Goal: Task Accomplishment & Management: Manage account settings

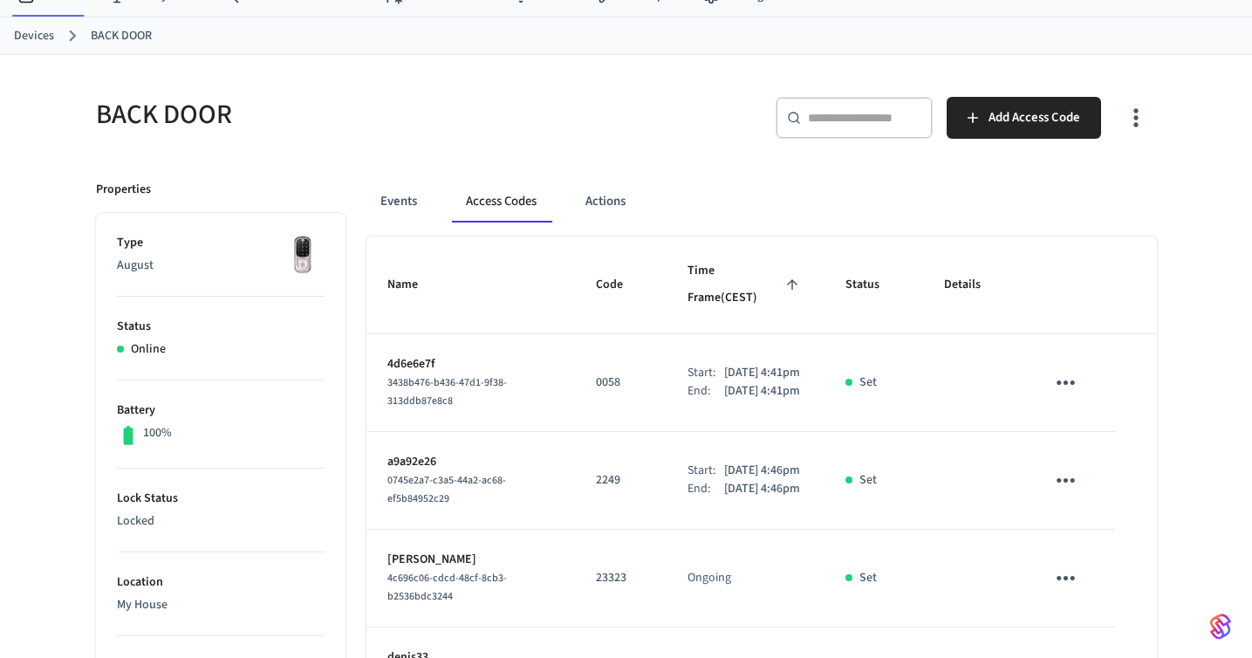
scroll to position [160, 0]
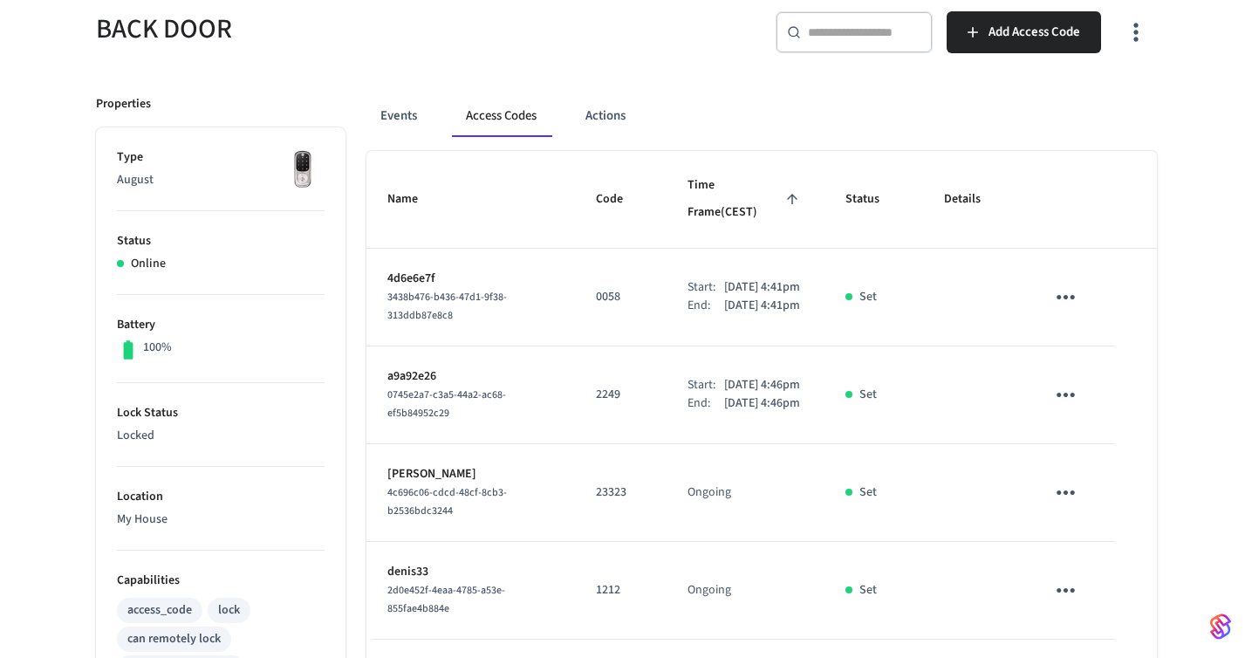
click at [1064, 295] on icon "sticky table" at bounding box center [1066, 297] width 18 height 4
click at [1111, 362] on li "Delete" at bounding box center [1112, 365] width 83 height 46
click at [1078, 395] on icon "sticky table" at bounding box center [1065, 394] width 27 height 27
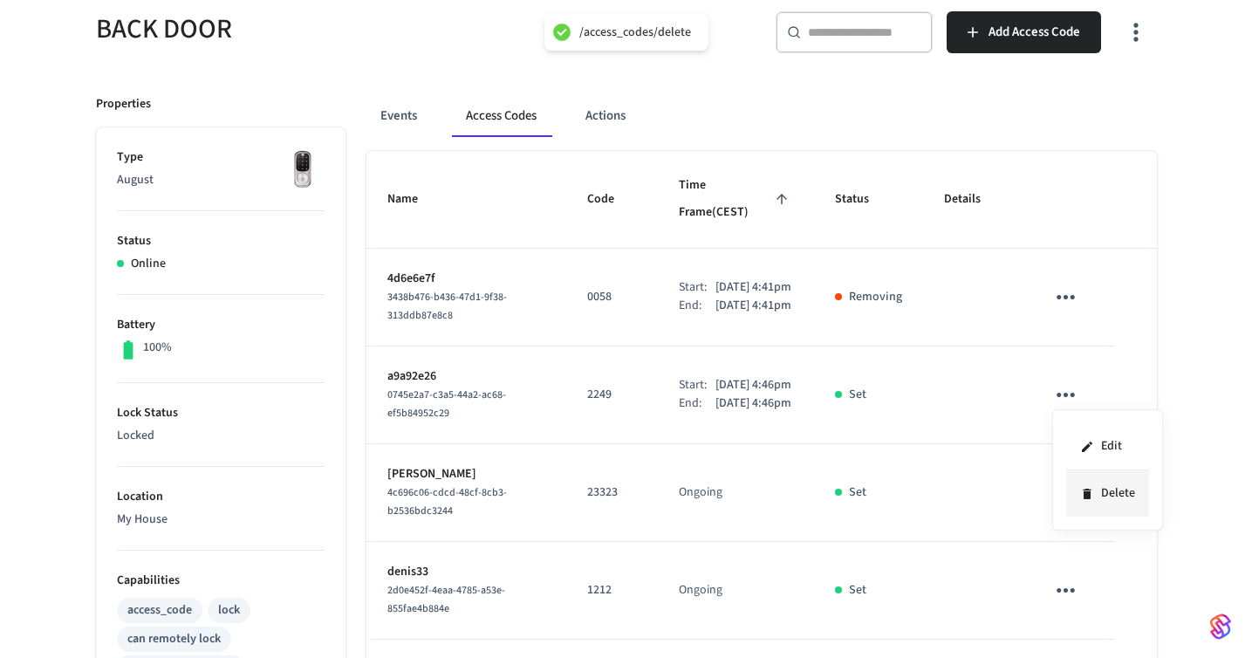
click at [1098, 487] on li "Delete" at bounding box center [1107, 493] width 83 height 46
click at [1074, 506] on icon "sticky table" at bounding box center [1065, 492] width 27 height 27
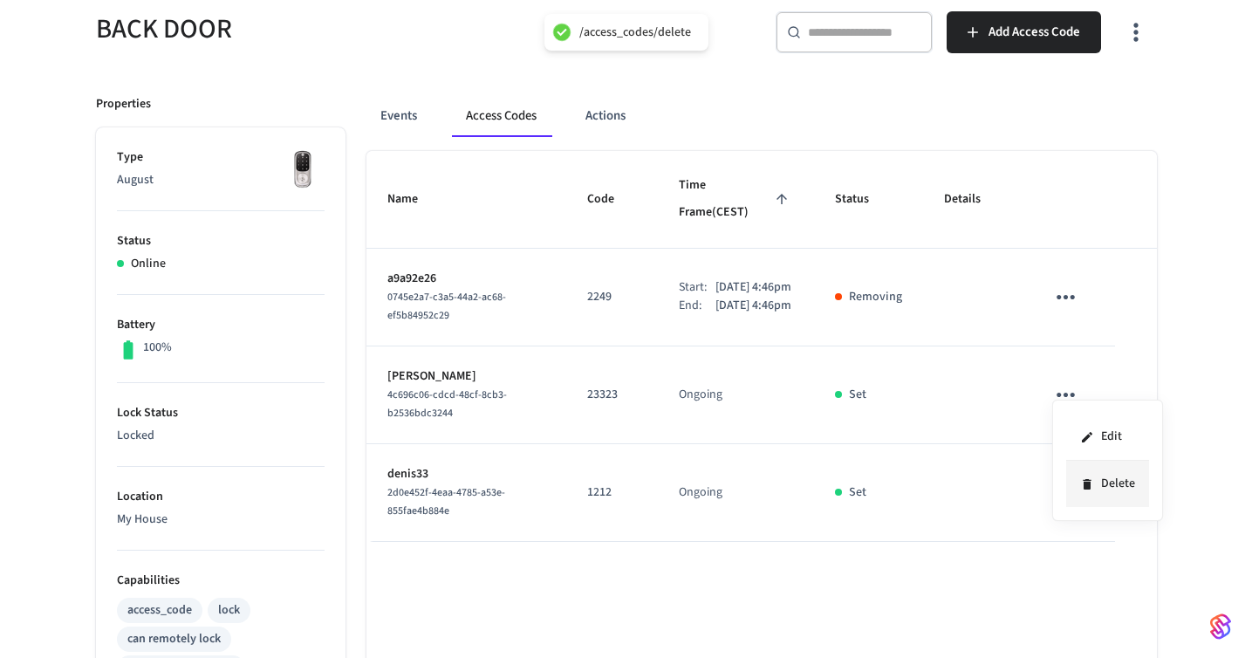
click at [1085, 480] on icon at bounding box center [1087, 484] width 8 height 10
click at [1062, 479] on icon "sticky table" at bounding box center [1065, 492] width 27 height 27
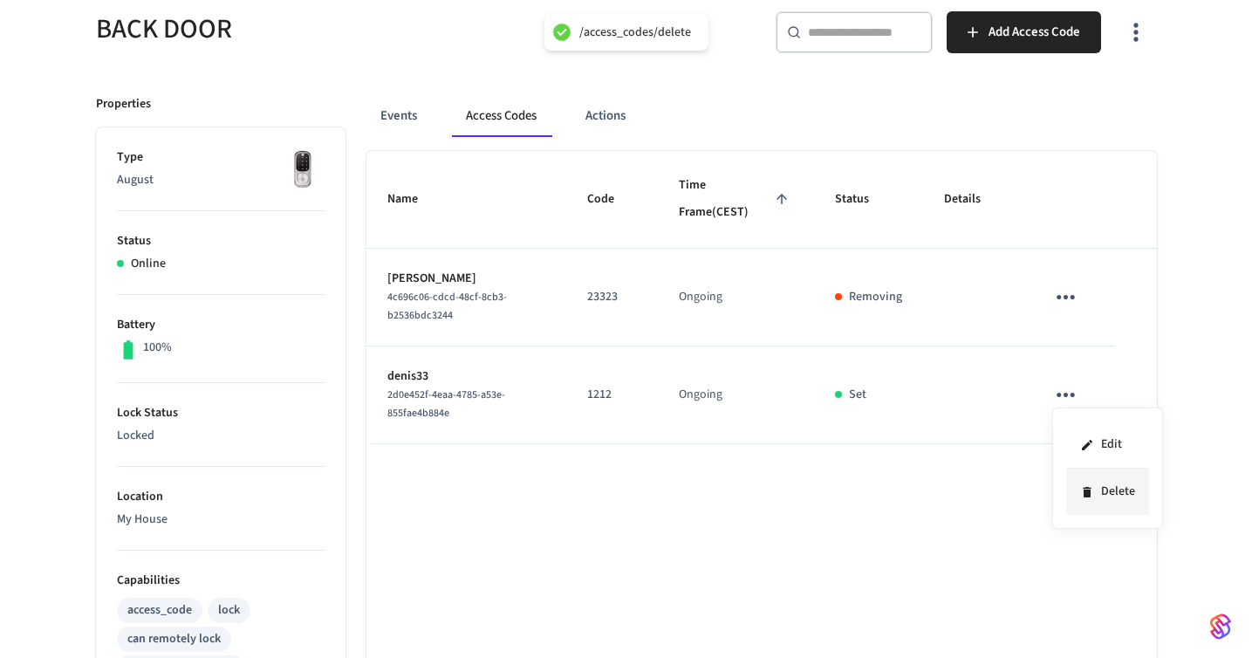
click at [1086, 492] on icon at bounding box center [1087, 492] width 8 height 10
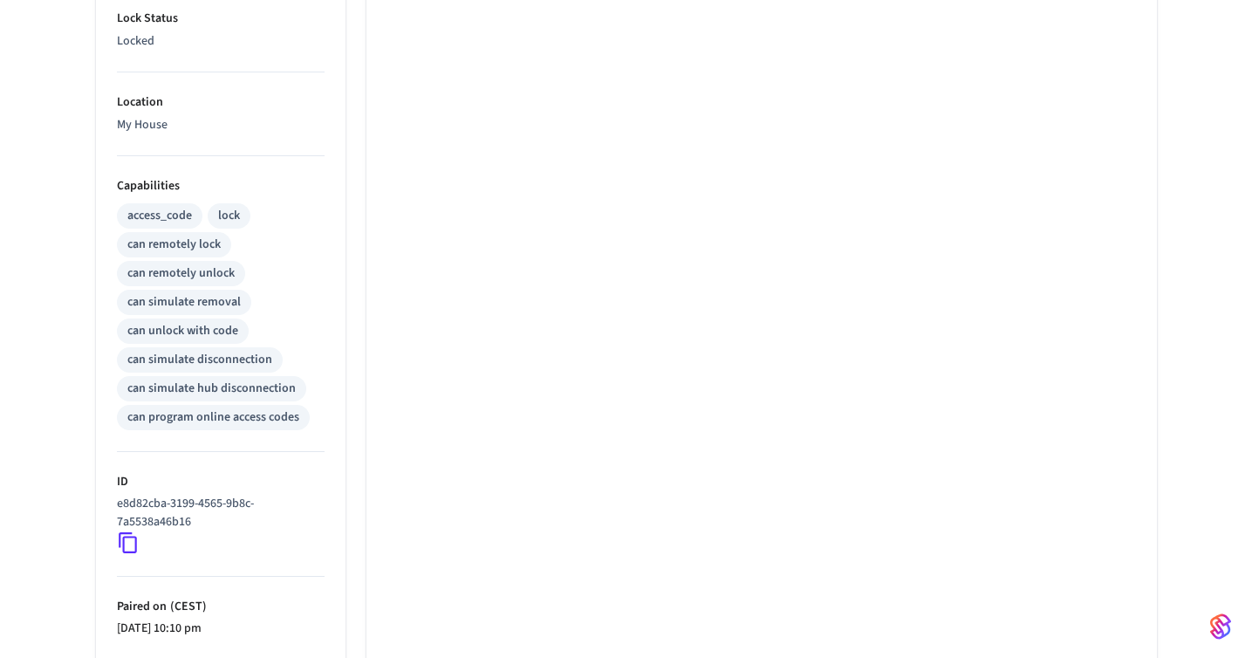
scroll to position [722, 0]
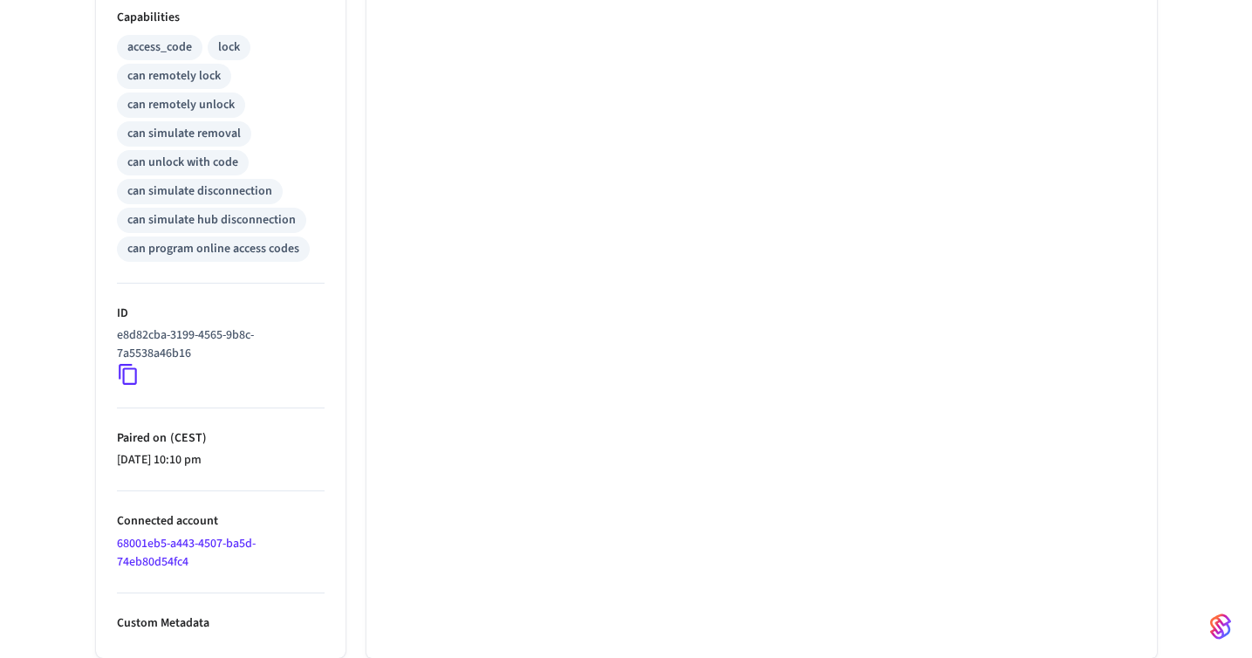
click at [129, 375] on icon at bounding box center [128, 374] width 23 height 23
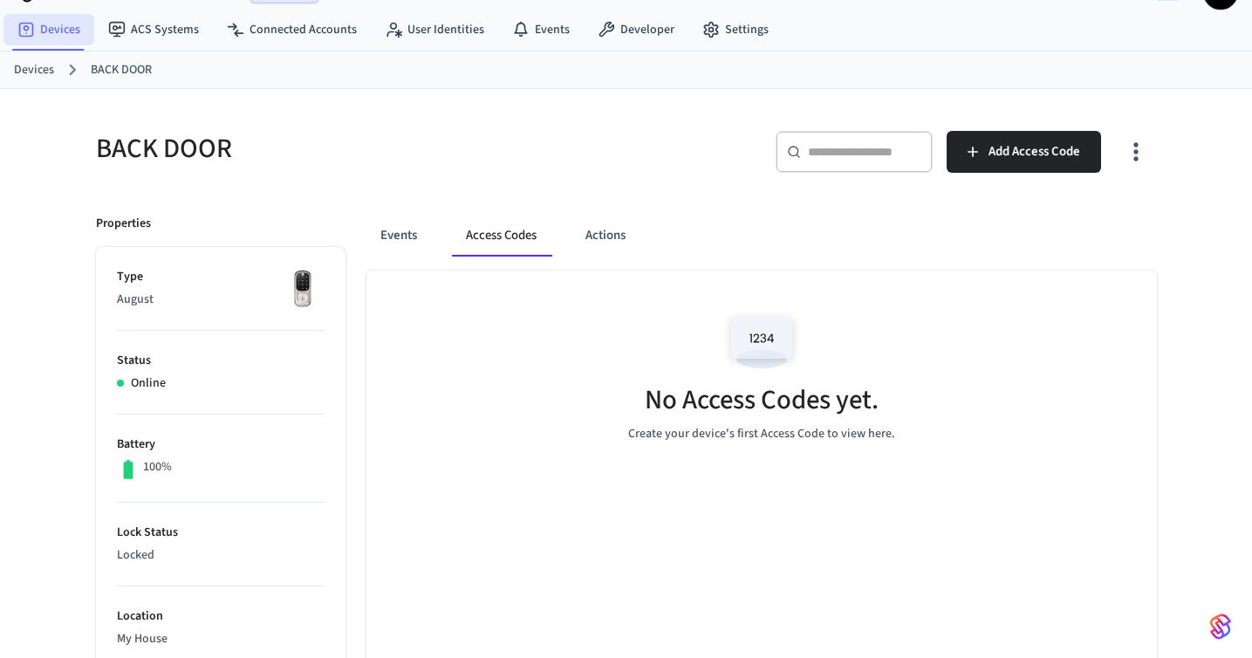
scroll to position [31, 0]
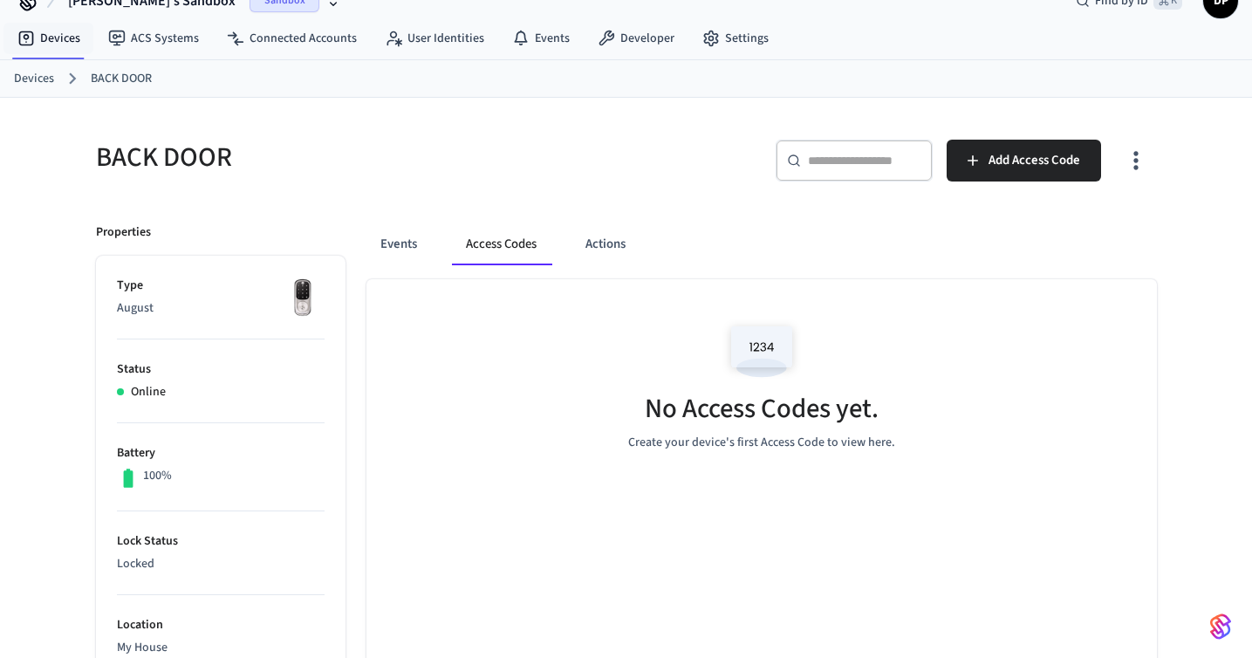
click at [33, 66] on div "Devices BACK DOOR" at bounding box center [626, 79] width 1252 height 38
click at [32, 73] on link "Devices" at bounding box center [34, 79] width 40 height 18
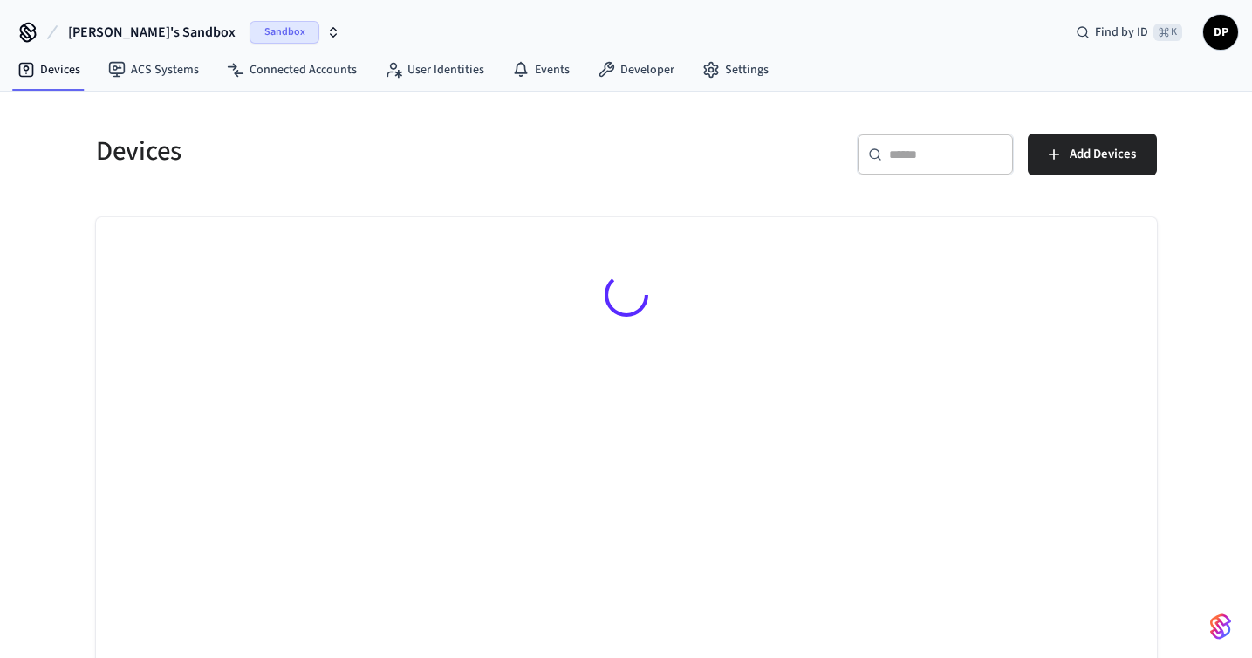
scroll to position [20, 0]
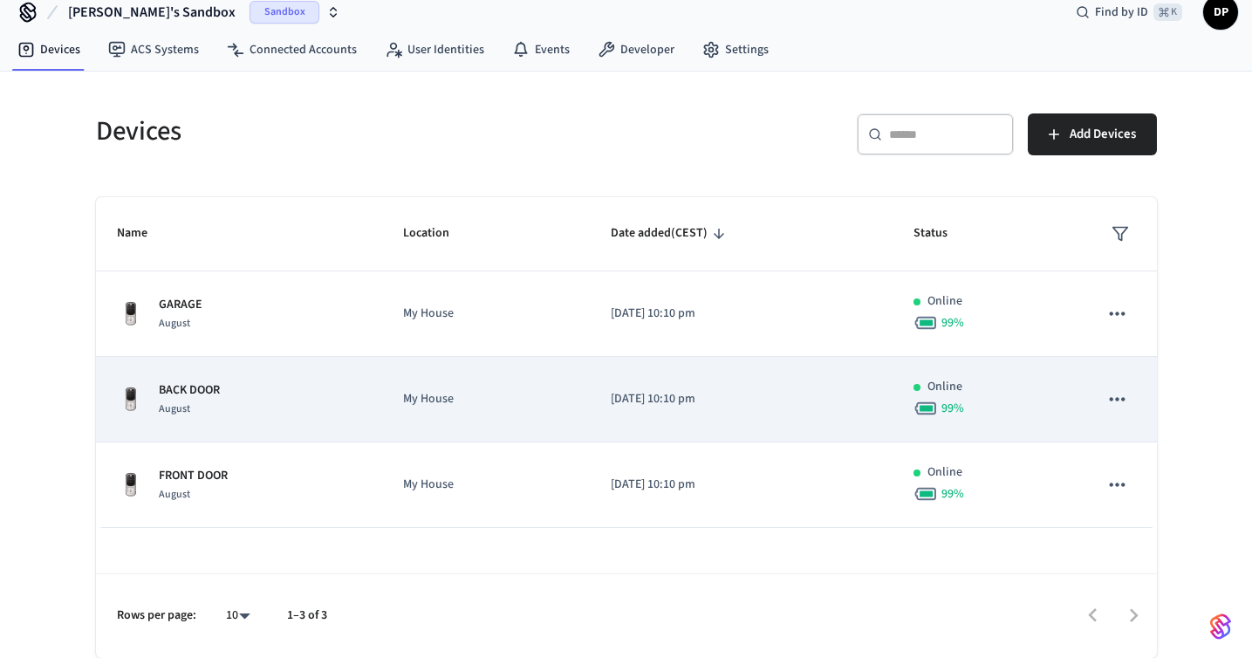
click at [715, 401] on p "[DATE] 10:10 pm" at bounding box center [741, 399] width 261 height 18
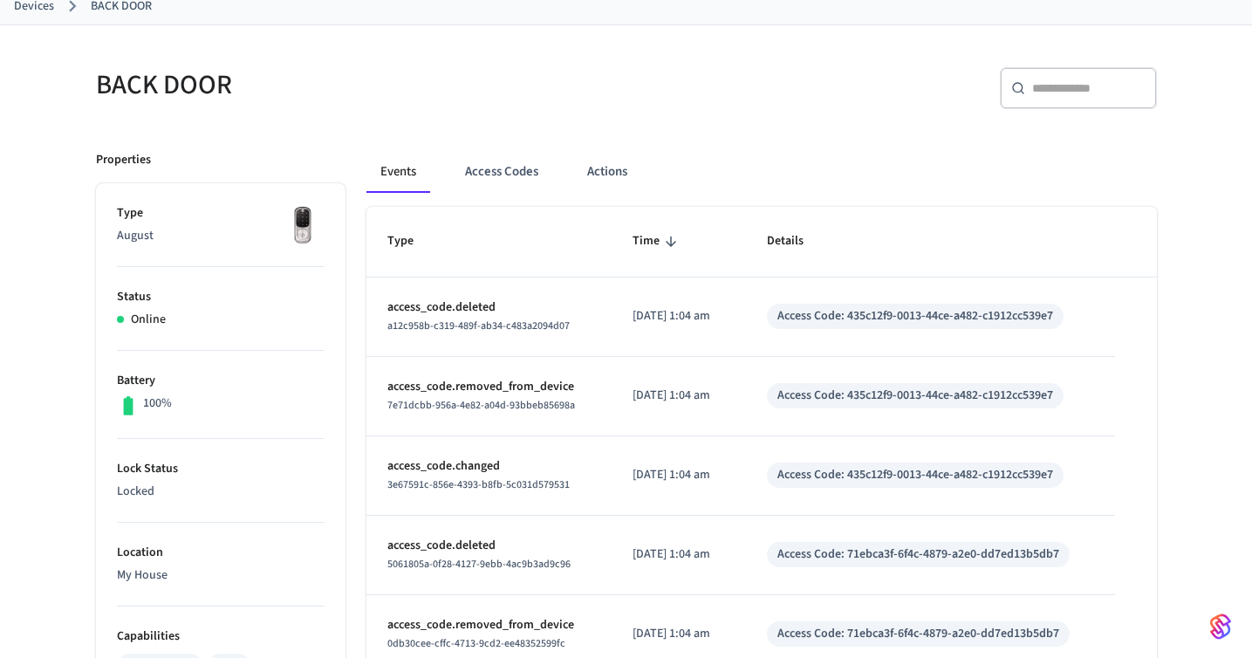
scroll to position [80, 0]
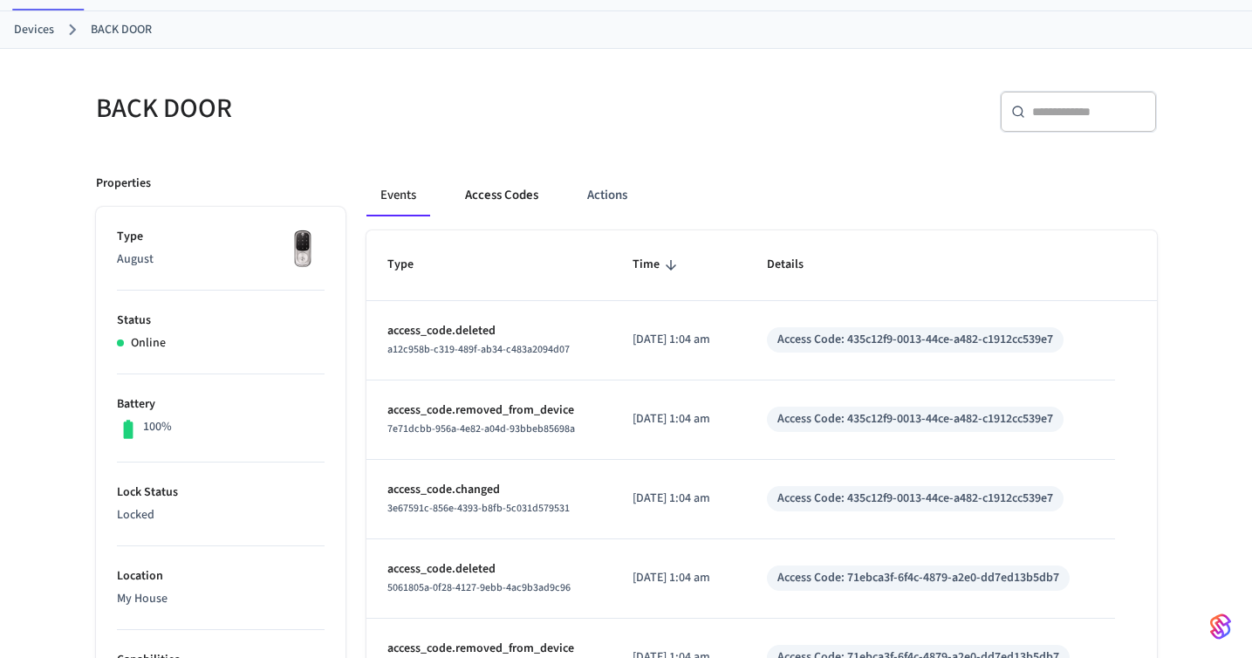
click at [508, 199] on button "Access Codes" at bounding box center [501, 196] width 101 height 42
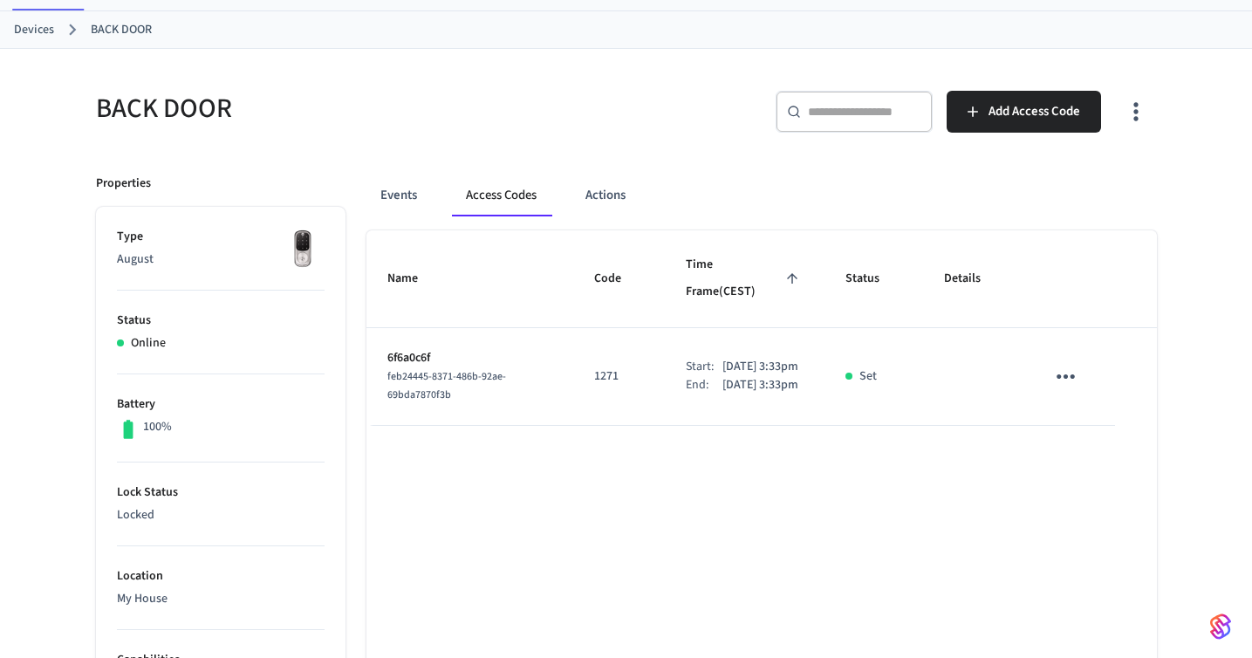
click at [1065, 374] on icon "sticky table" at bounding box center [1066, 376] width 18 height 4
click at [1086, 436] on li "Delete" at bounding box center [1112, 445] width 83 height 46
click at [1060, 363] on icon "sticky table" at bounding box center [1065, 376] width 27 height 27
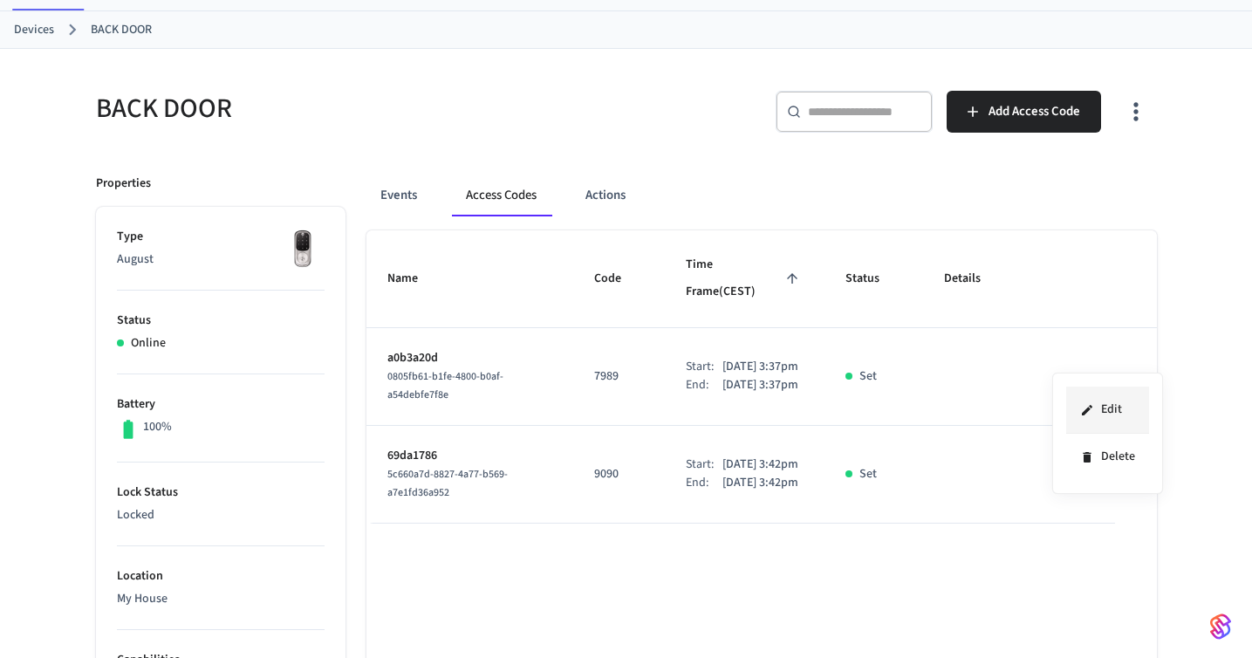
click at [1085, 417] on li "Edit" at bounding box center [1107, 410] width 83 height 47
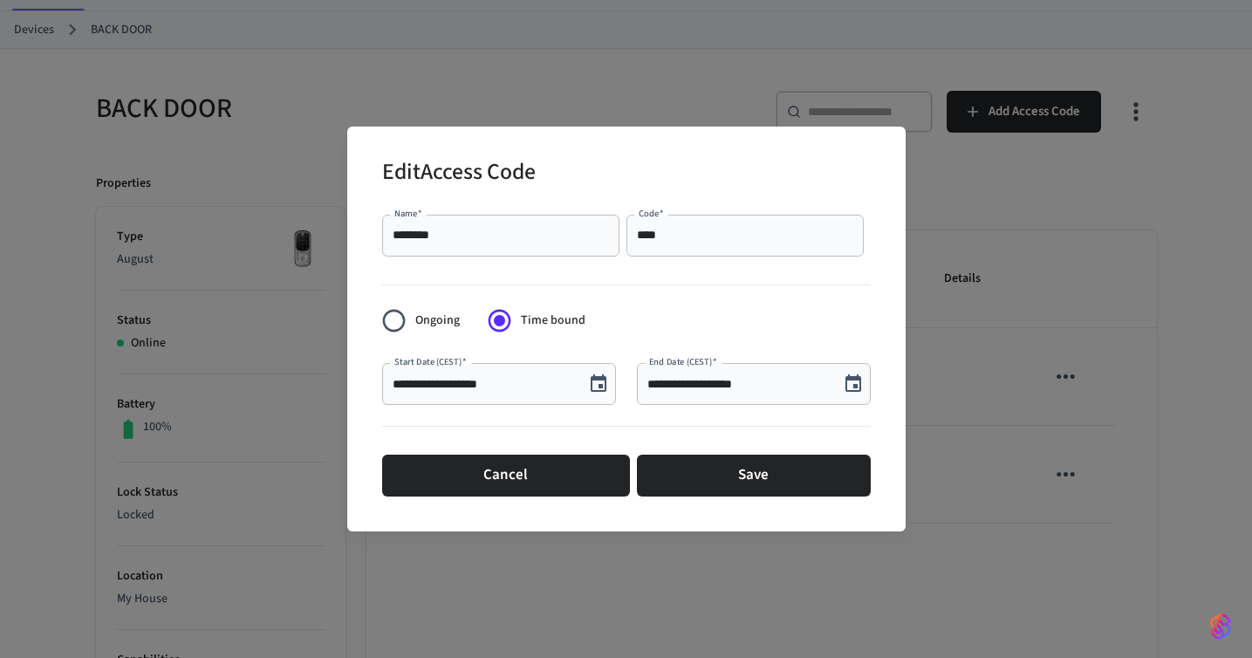
click at [958, 216] on div "**********" at bounding box center [626, 329] width 1252 height 658
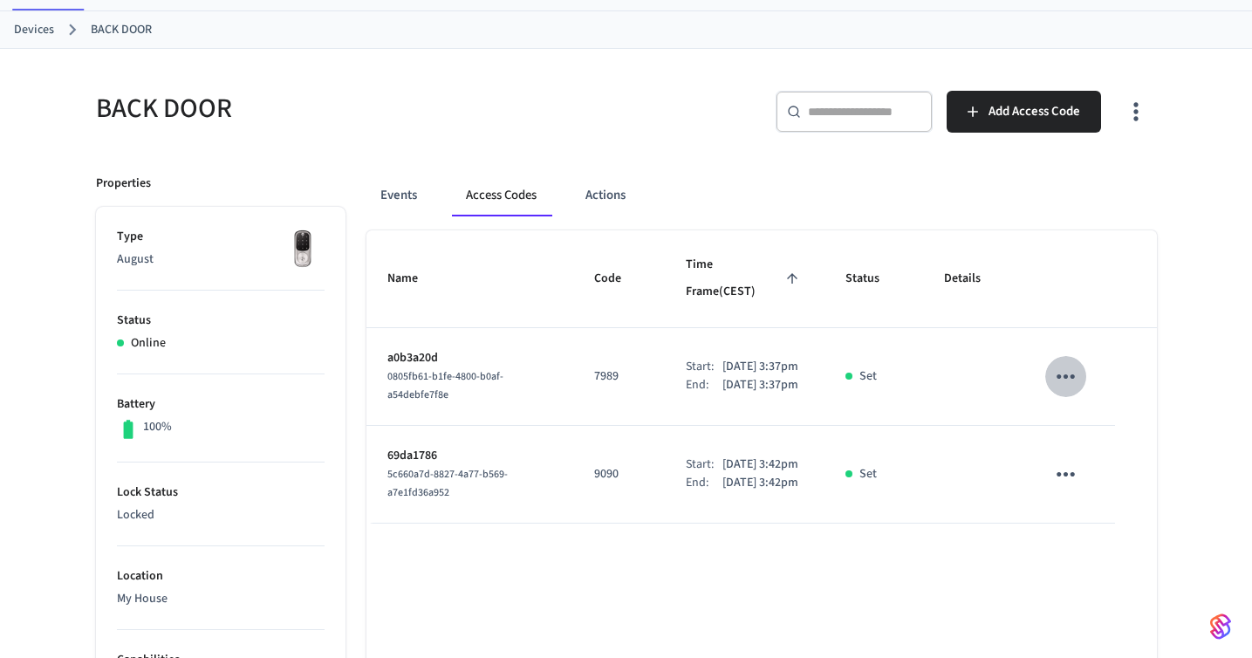
click at [1072, 364] on icon "sticky table" at bounding box center [1065, 376] width 27 height 27
click at [1106, 461] on li "Delete" at bounding box center [1107, 457] width 83 height 46
click at [1078, 472] on icon "sticky table" at bounding box center [1065, 474] width 27 height 27
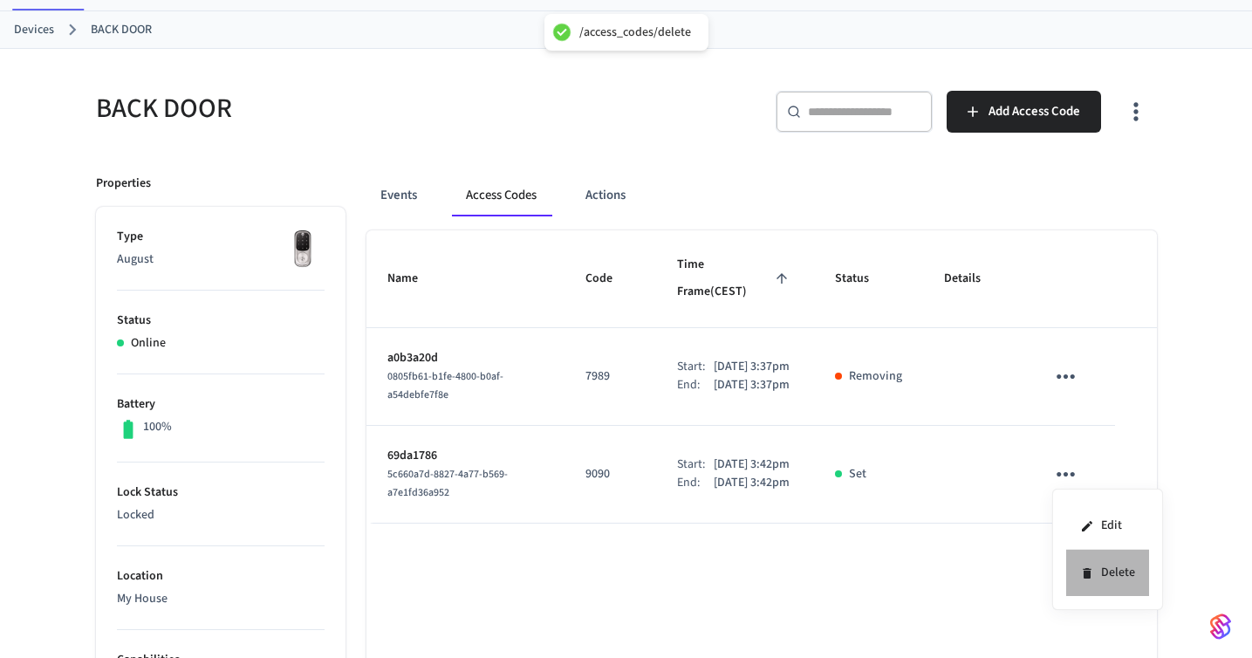
click at [1099, 570] on li "Delete" at bounding box center [1107, 573] width 83 height 46
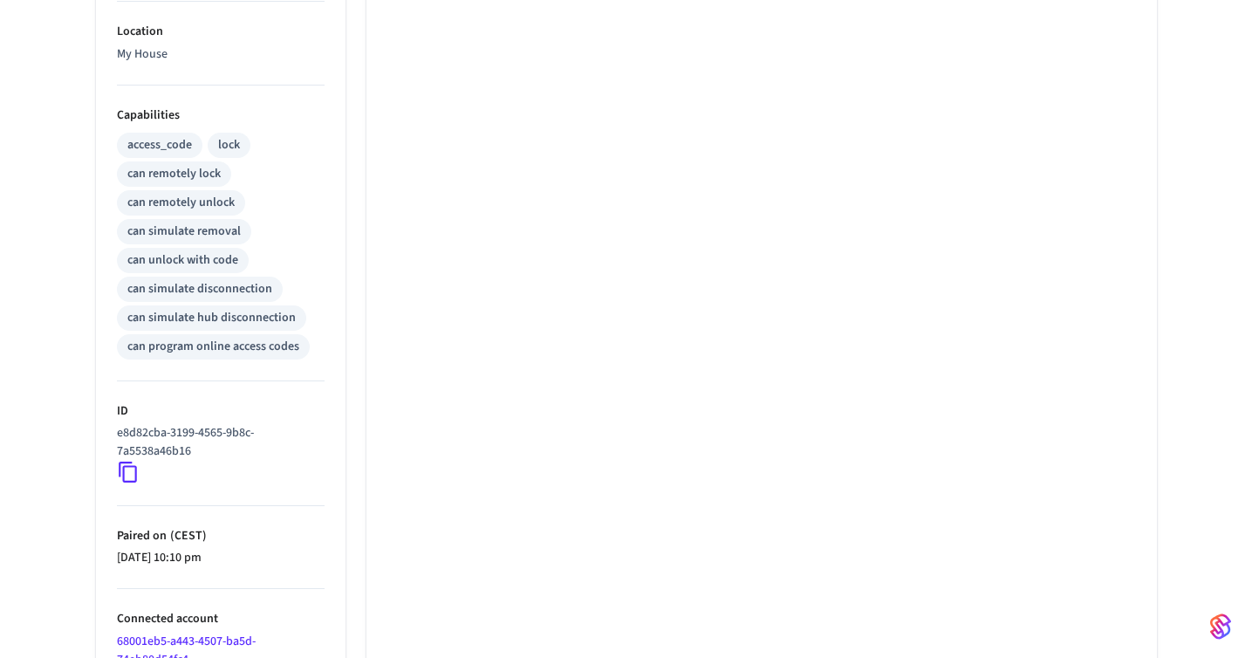
scroll to position [722, 0]
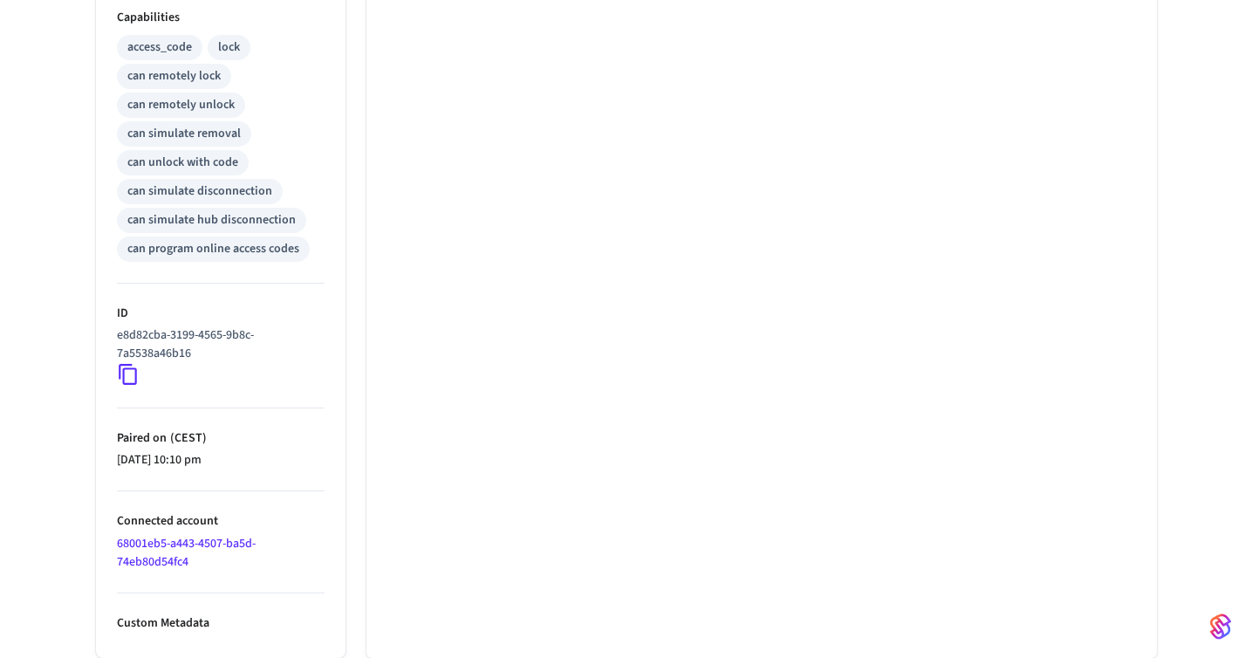
click at [123, 373] on icon at bounding box center [128, 375] width 18 height 21
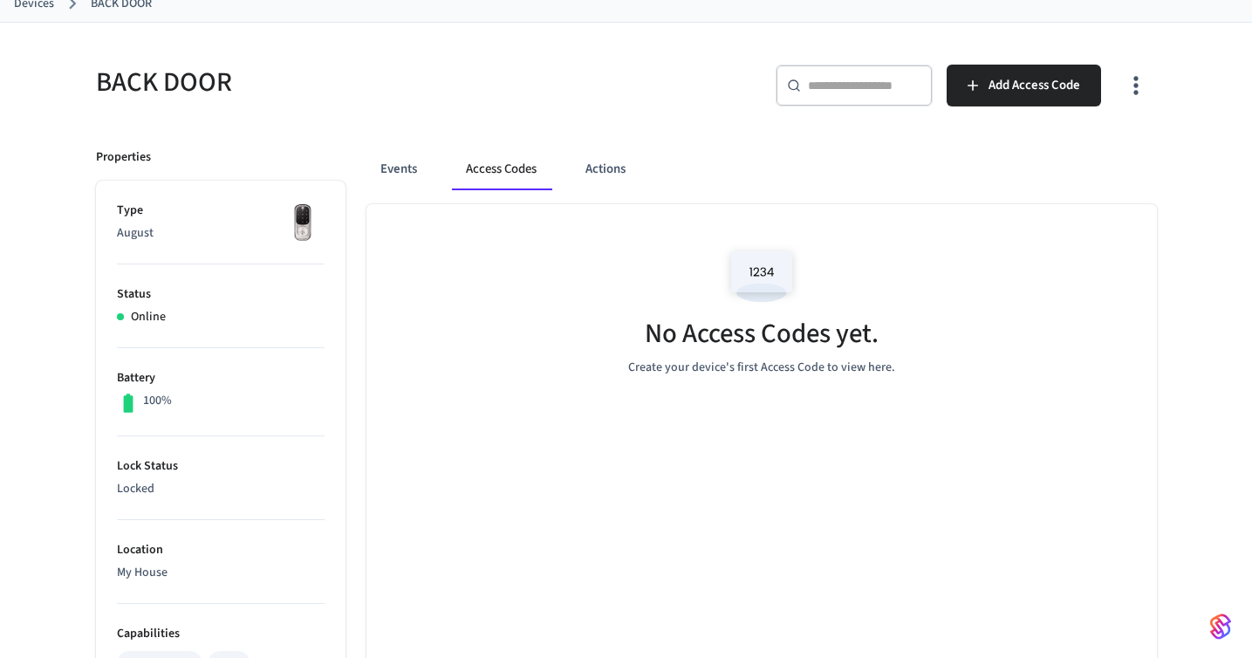
scroll to position [0, 0]
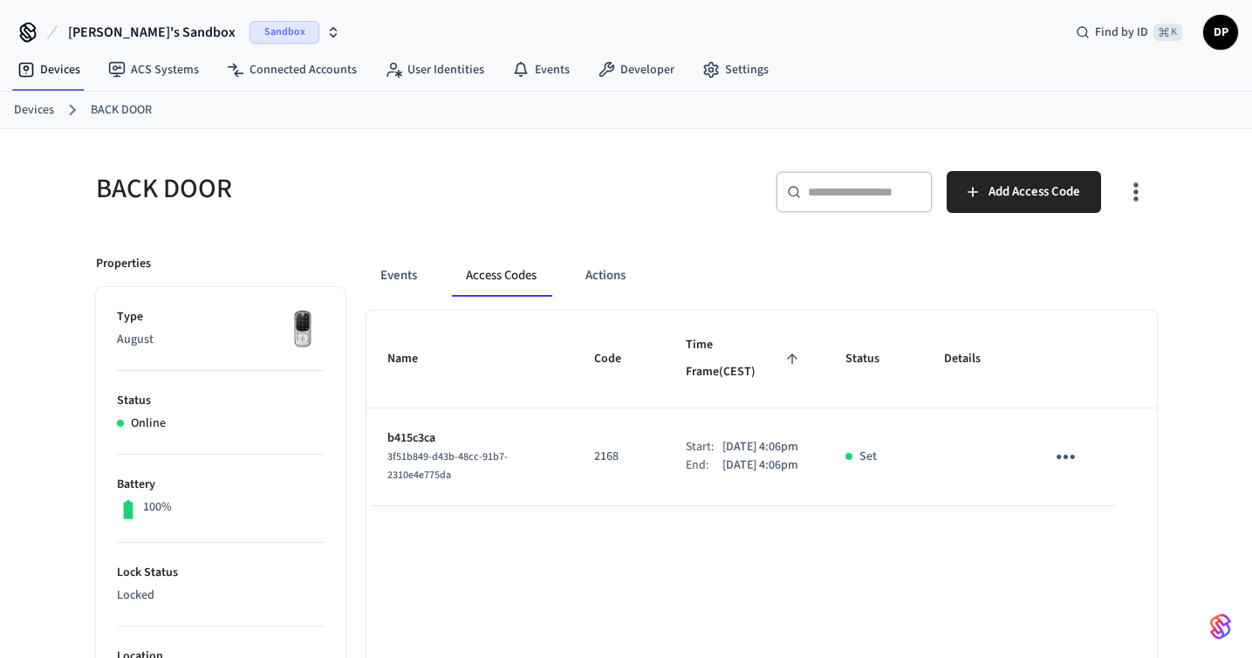
click at [1077, 443] on icon "sticky table" at bounding box center [1065, 456] width 27 height 27
click at [1098, 549] on li "Delete" at bounding box center [1107, 537] width 83 height 46
